Goal: Task Accomplishment & Management: Complete application form

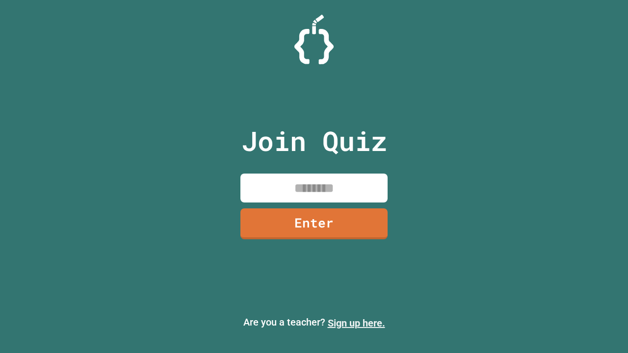
click at [356, 323] on link "Sign up here." at bounding box center [356, 324] width 57 height 12
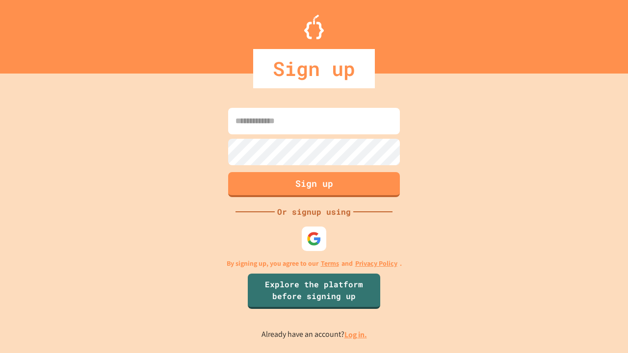
click at [356, 335] on link "Log in." at bounding box center [355, 335] width 23 height 10
